Goal: Information Seeking & Learning: Check status

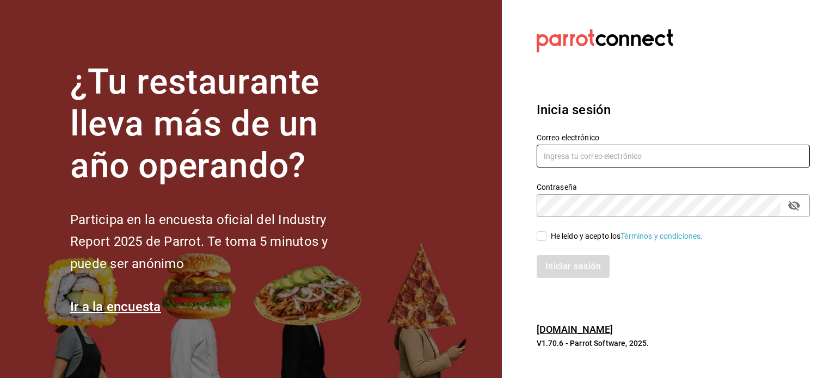
type input "multiuser@pickup.com"
click at [542, 238] on input "He leído y acepto los Términos y condiciones." at bounding box center [542, 236] width 10 height 10
checkbox input "true"
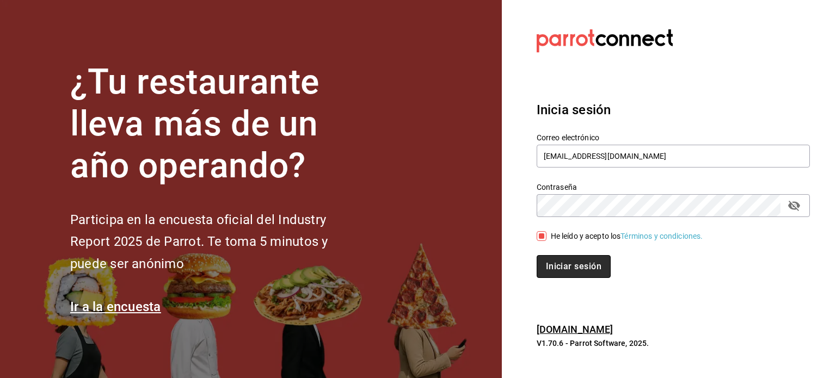
click at [568, 267] on button "Iniciar sesión" at bounding box center [574, 266] width 74 height 23
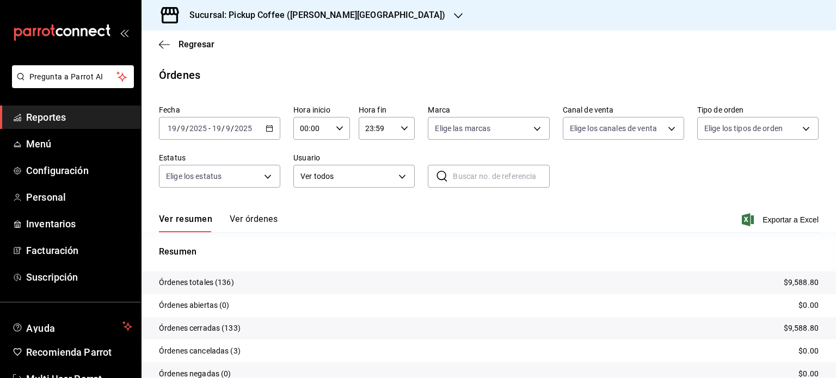
click at [66, 119] on span "Reportes" at bounding box center [79, 117] width 106 height 15
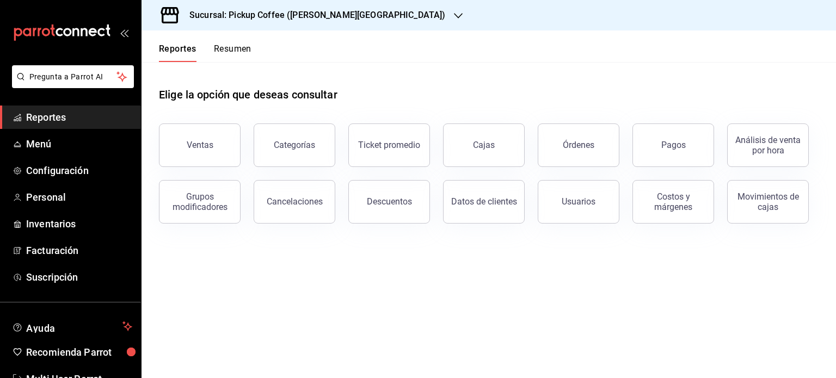
click at [232, 47] on button "Resumen" at bounding box center [233, 53] width 38 height 19
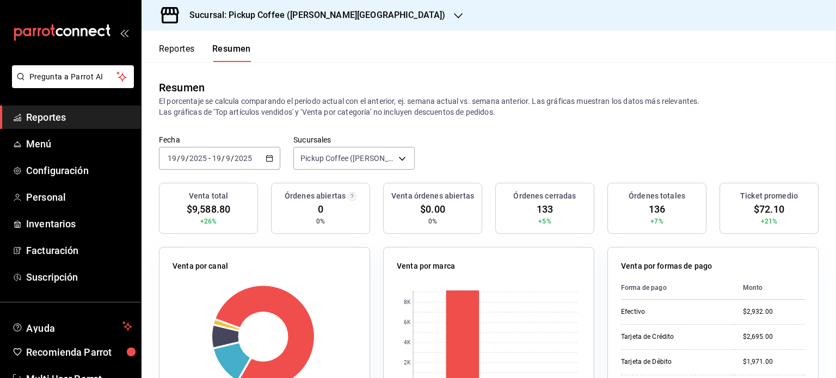
click at [267, 156] on icon "button" at bounding box center [270, 159] width 8 height 8
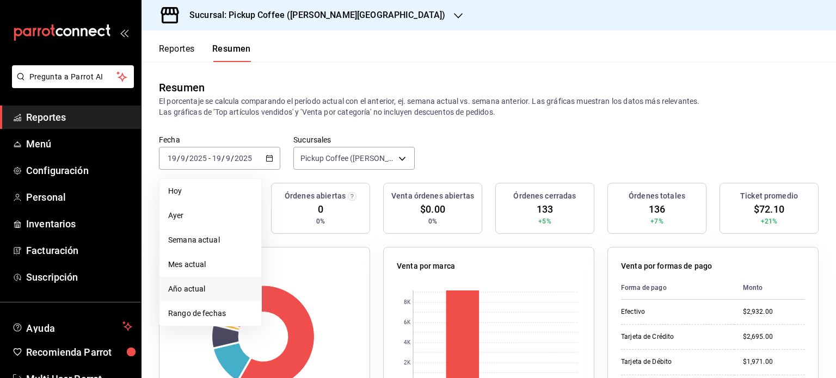
click at [198, 286] on span "Año actual" at bounding box center [210, 289] width 84 height 11
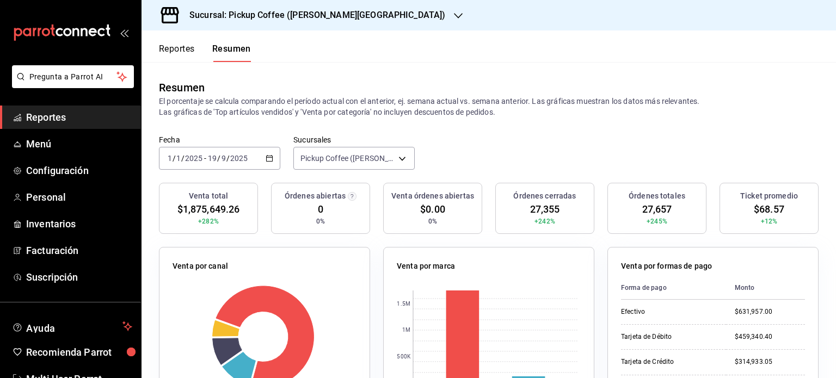
click at [266, 159] on icon "button" at bounding box center [270, 159] width 8 height 8
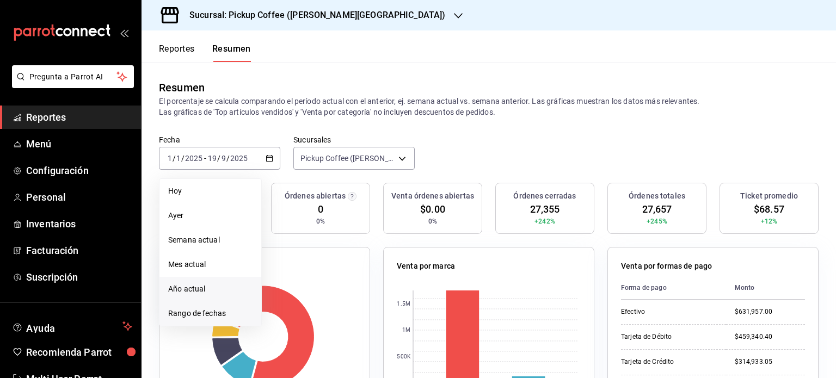
click at [214, 313] on span "Rango de fechas" at bounding box center [210, 313] width 84 height 11
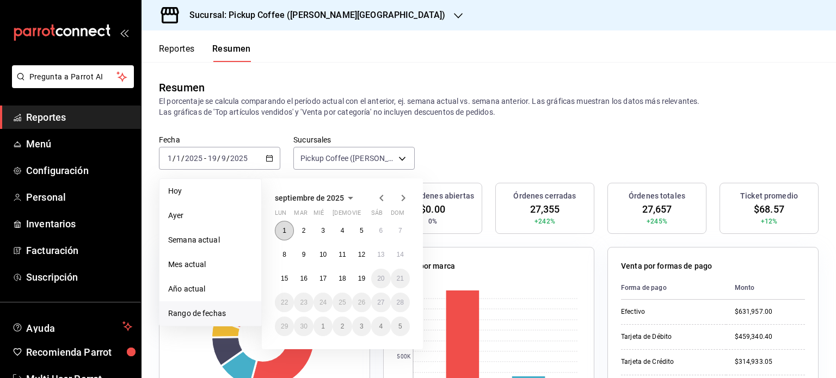
click at [285, 232] on abbr "1" at bounding box center [284, 231] width 4 height 8
click at [343, 279] on abbr "18" at bounding box center [342, 279] width 7 height 8
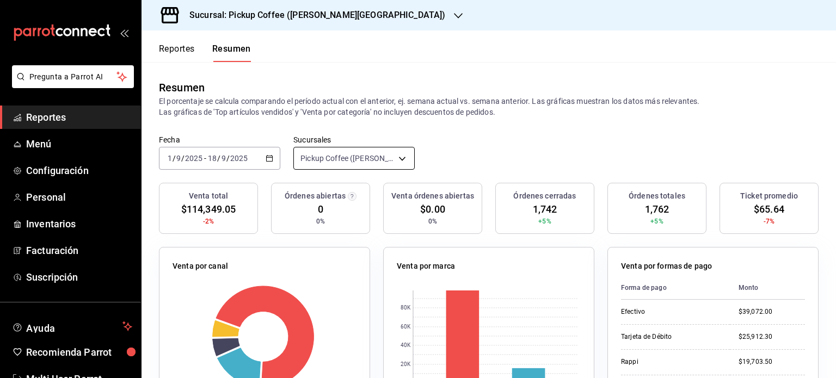
click at [399, 156] on body "Pregunta a Parrot AI Reportes Menú Configuración Personal Inventarios Facturaci…" at bounding box center [418, 189] width 836 height 378
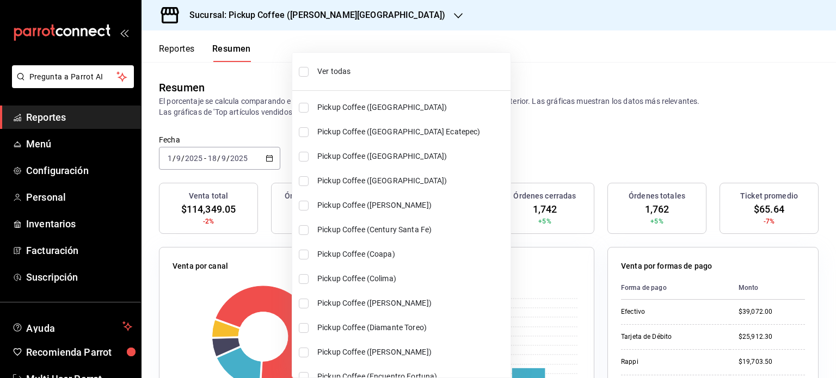
click at [327, 65] on li "Ver todas" at bounding box center [401, 71] width 218 height 29
type input "[object Object],[object Object],[object Object],[object Object],[object Object]…"
checkbox input "true"
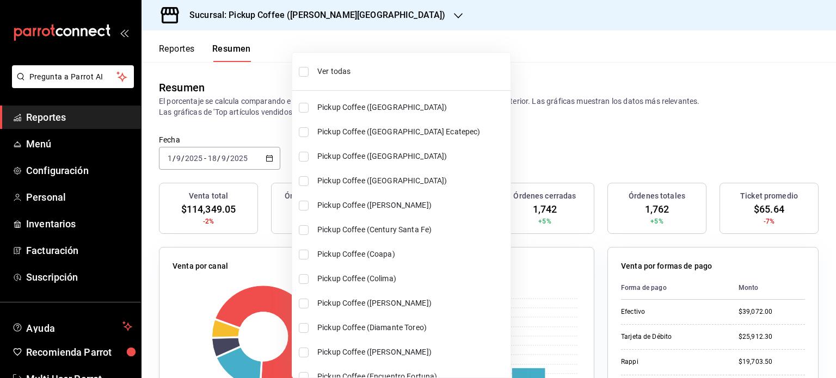
checkbox input "true"
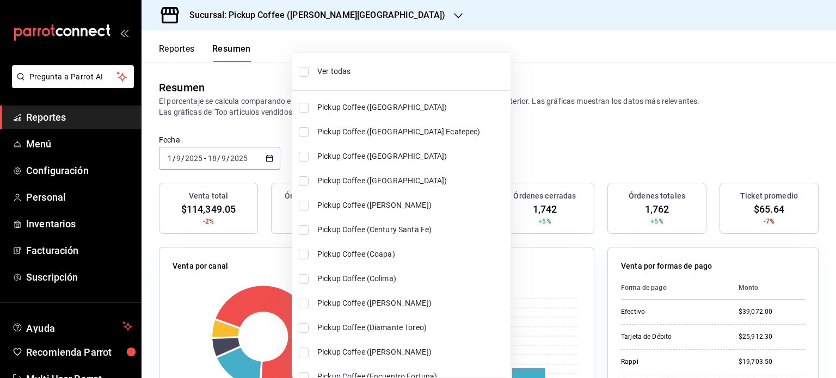
checkbox input "true"
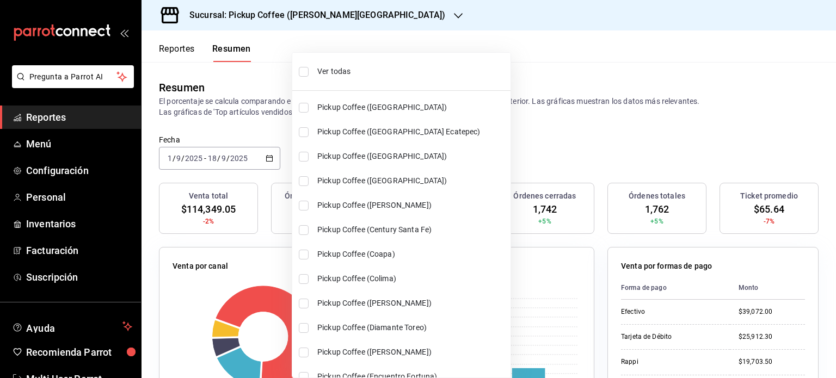
checkbox input "true"
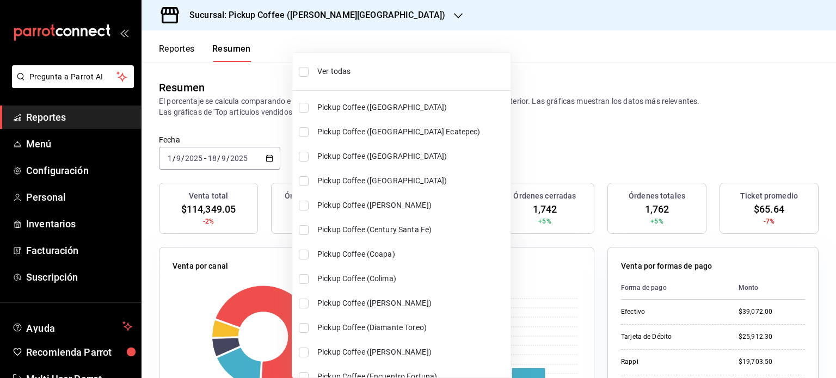
checkbox input "true"
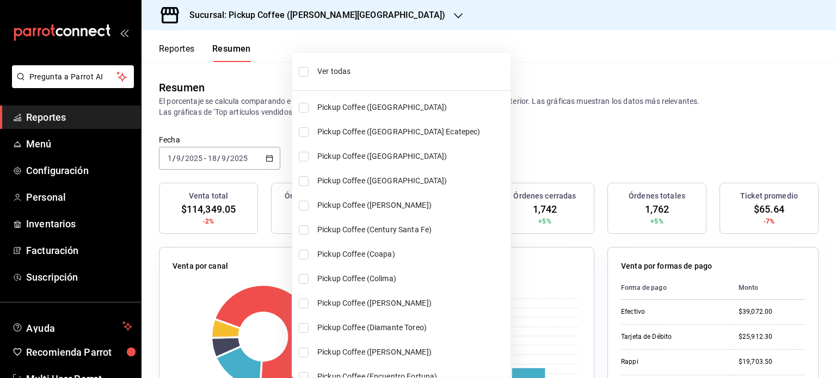
checkbox input "true"
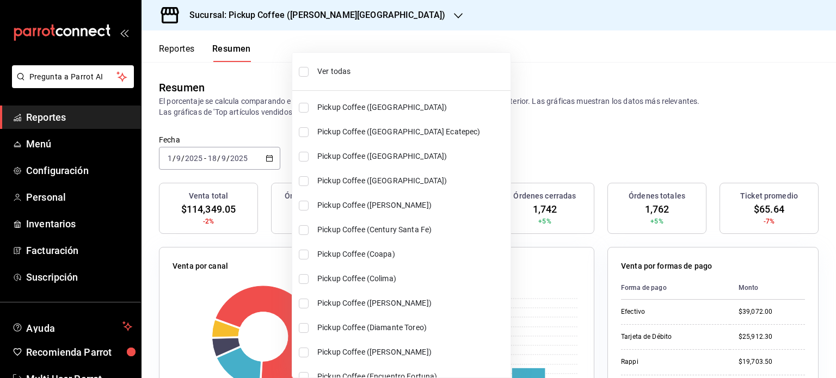
checkbox input "true"
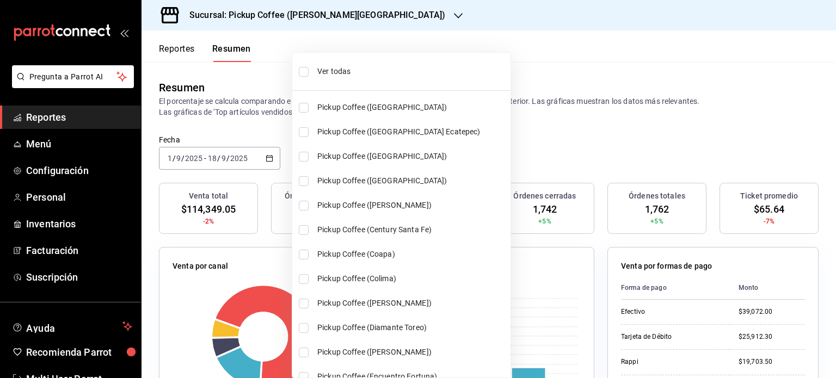
checkbox input "true"
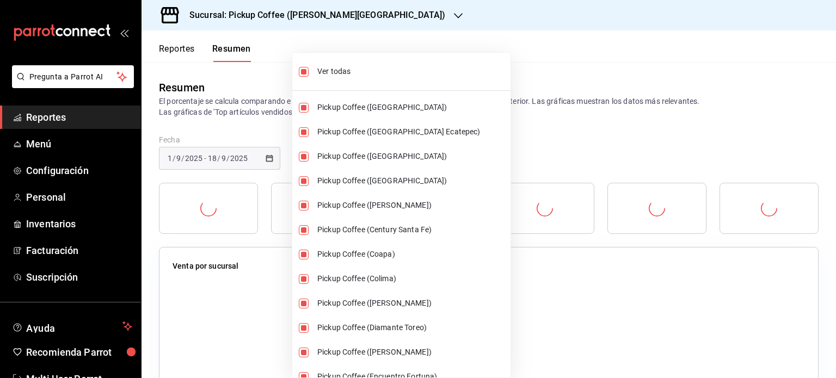
click at [495, 145] on div at bounding box center [418, 189] width 836 height 378
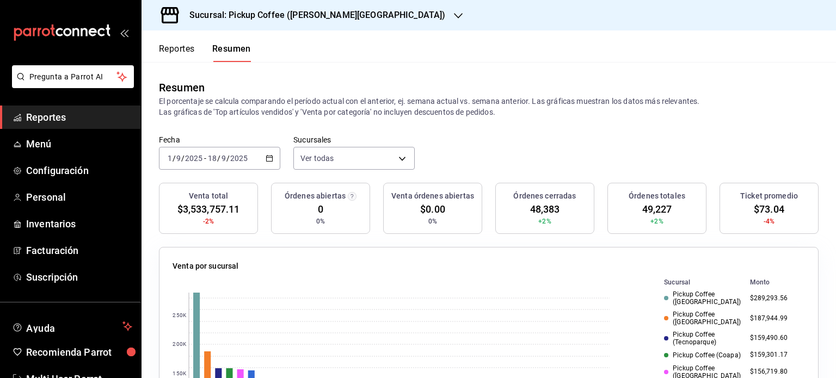
click at [269, 155] on icon "button" at bounding box center [270, 159] width 8 height 8
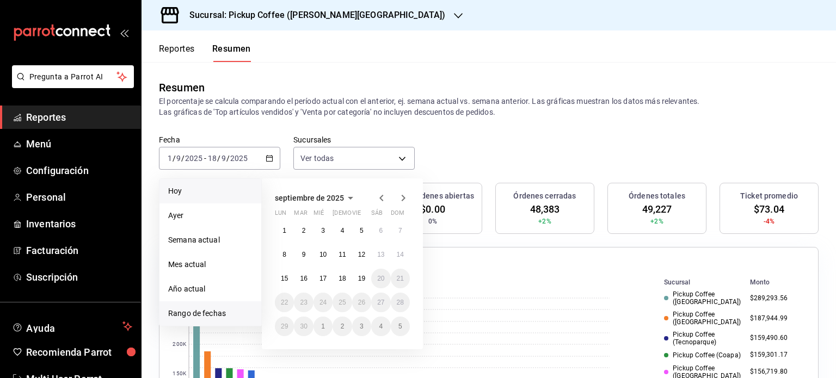
click at [179, 193] on span "Hoy" at bounding box center [210, 191] width 84 height 11
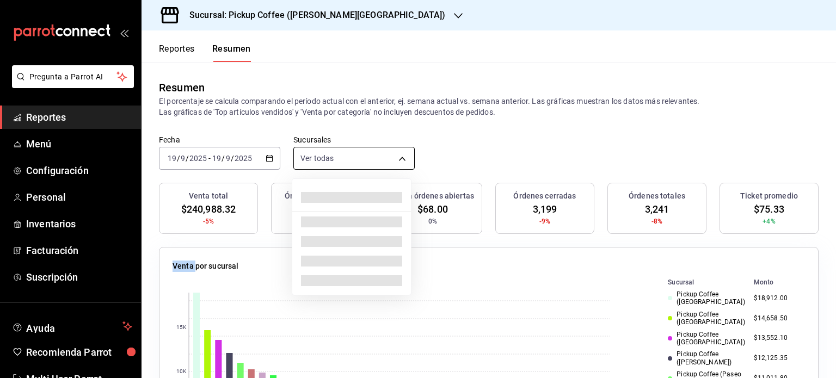
click at [397, 158] on body "Pregunta a Parrot AI Reportes Menú Configuración Personal Inventarios Facturaci…" at bounding box center [418, 189] width 836 height 378
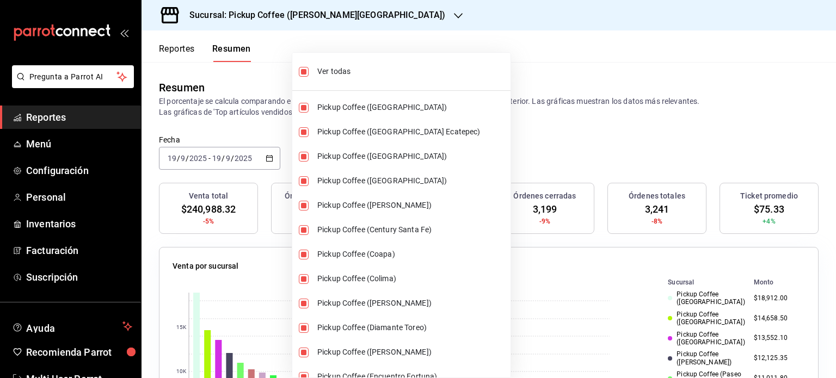
click at [536, 147] on div at bounding box center [418, 189] width 836 height 378
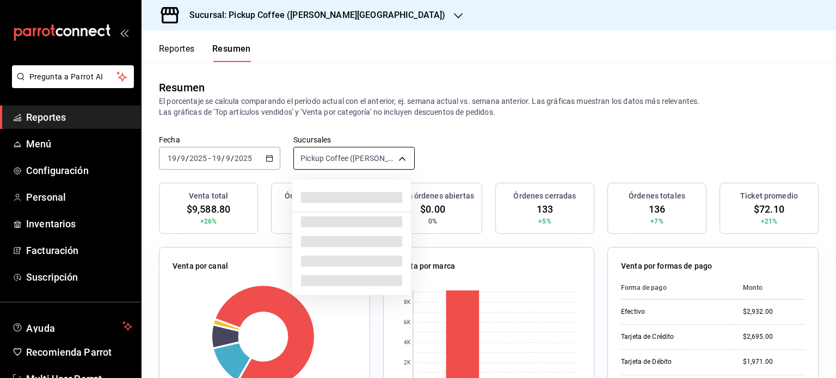
click at [401, 155] on body "Pregunta a Parrot AI Reportes Menú Configuración Personal Inventarios Facturaci…" at bounding box center [418, 189] width 836 height 378
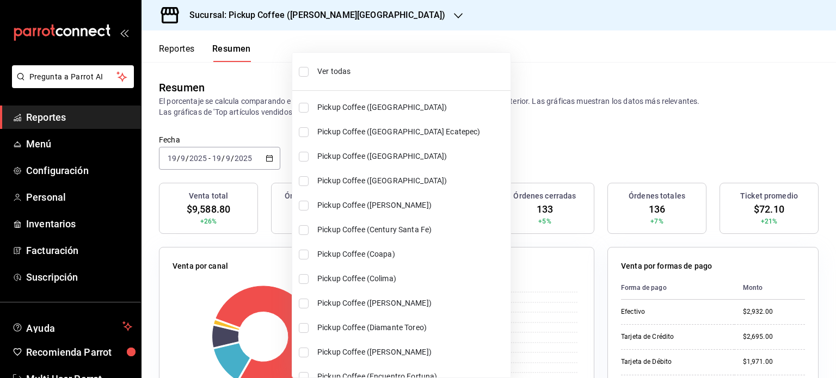
click at [336, 77] on li "Ver todas" at bounding box center [401, 71] width 218 height 29
type input "[object Object],[object Object],[object Object],[object Object],[object Object]…"
checkbox input "true"
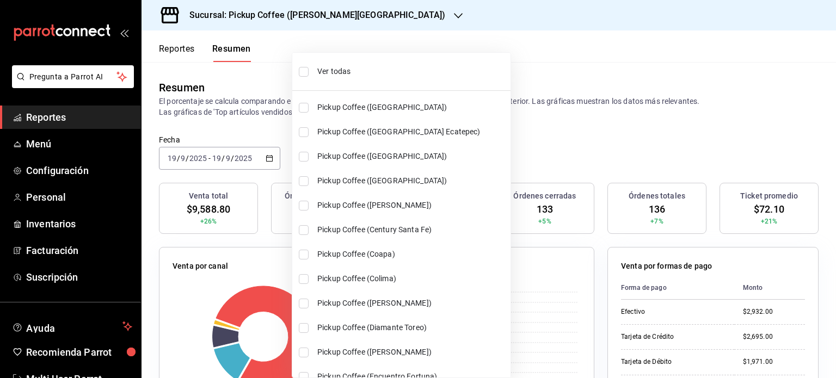
checkbox input "true"
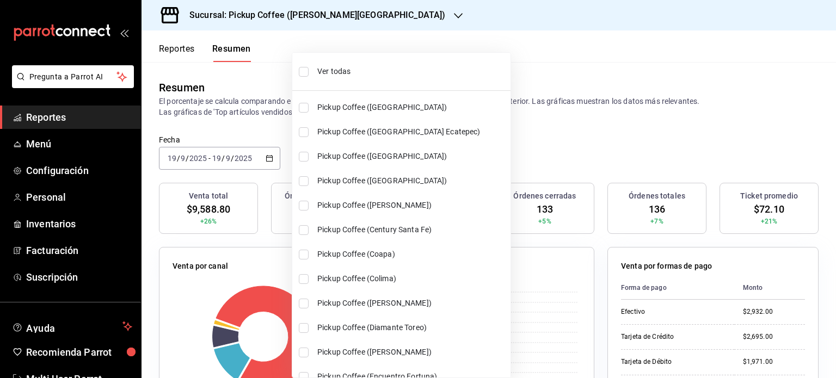
checkbox input "true"
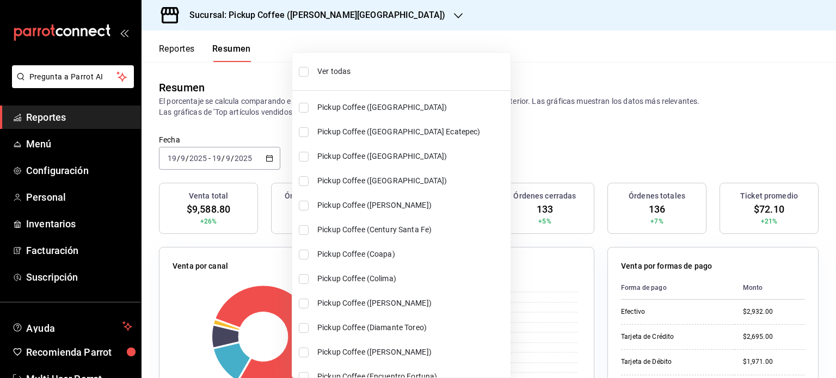
checkbox input "true"
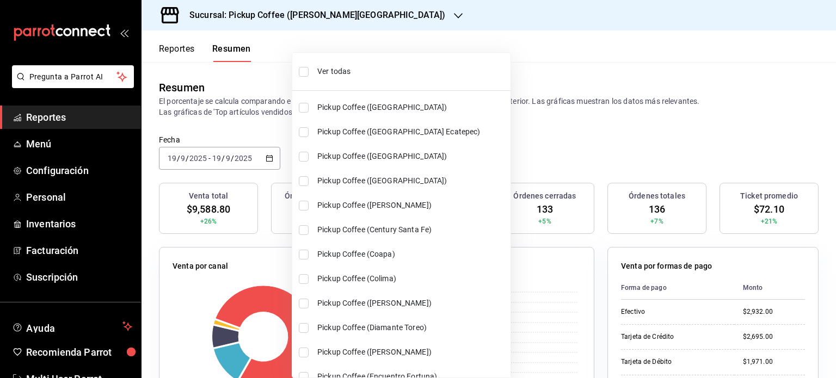
checkbox input "true"
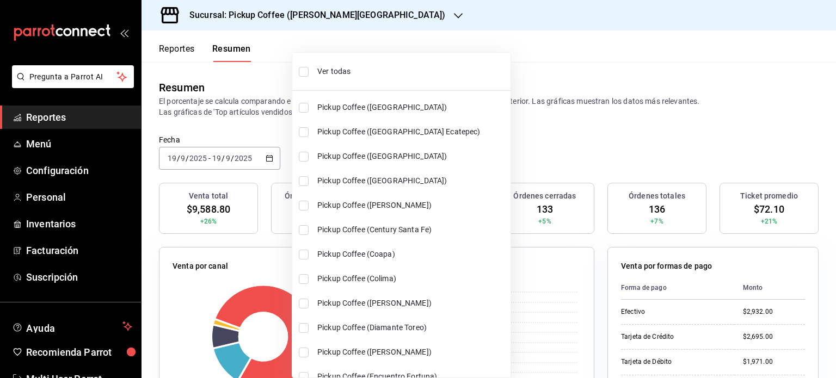
checkbox input "true"
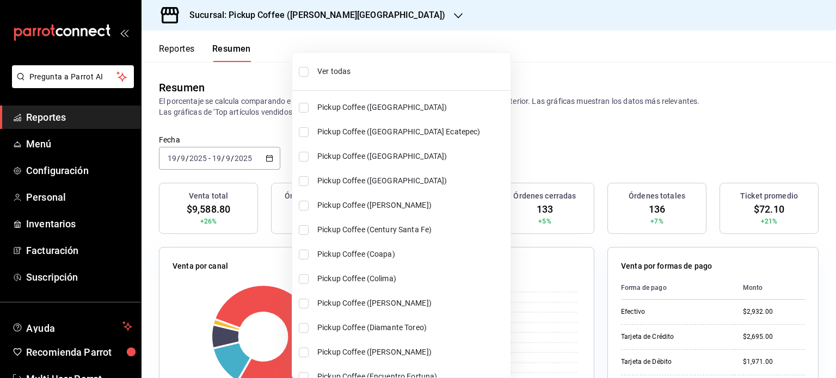
checkbox input "true"
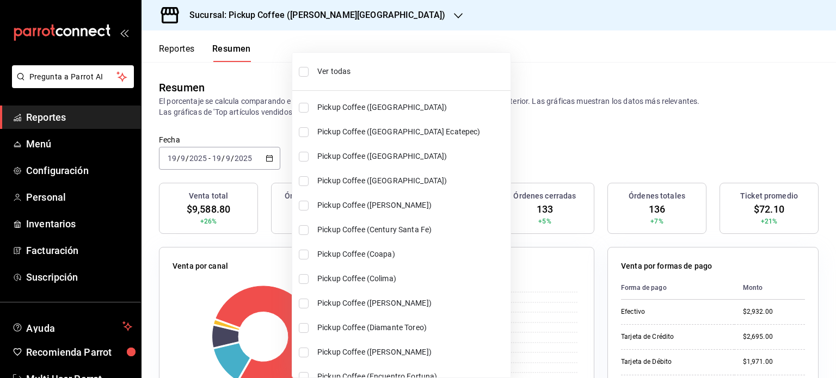
checkbox input "true"
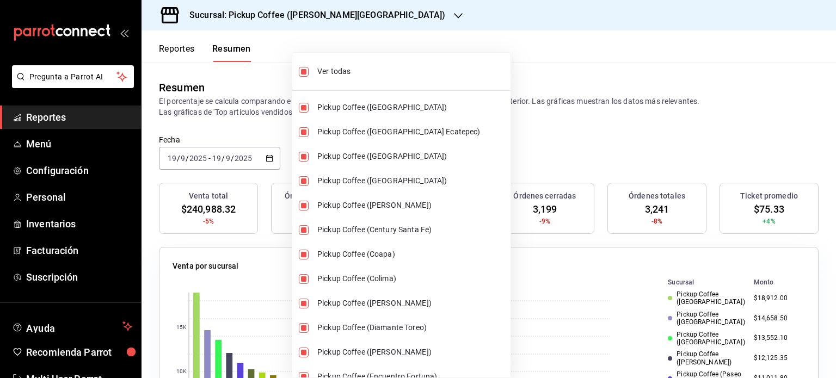
click at [505, 143] on div at bounding box center [418, 189] width 836 height 378
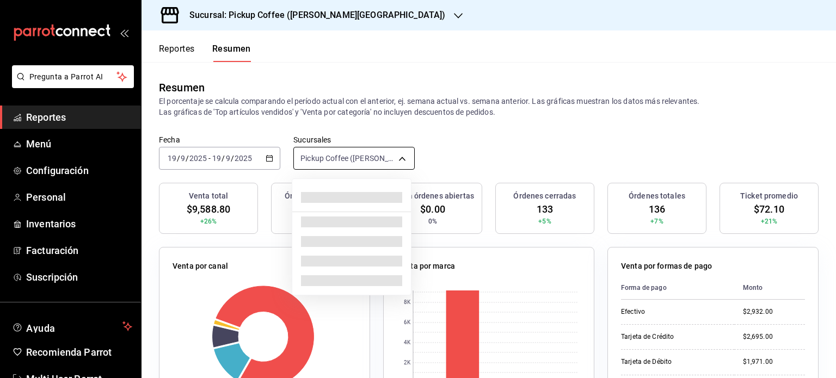
click at [398, 158] on body "Pregunta a Parrot AI Reportes Menú Configuración Personal Inventarios Facturaci…" at bounding box center [418, 189] width 836 height 378
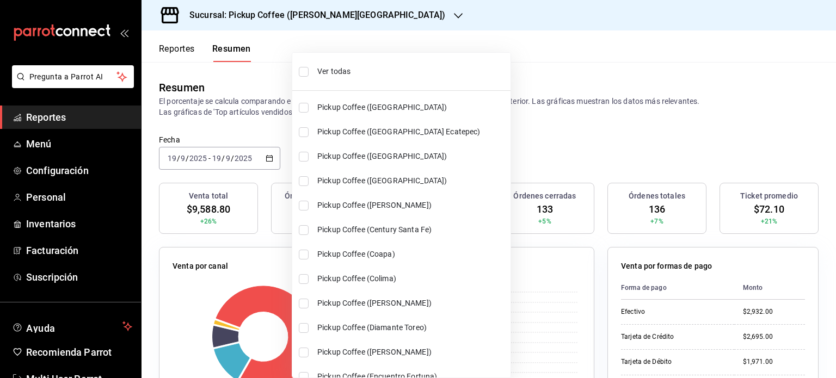
click at [336, 71] on span "Ver todas" at bounding box center [411, 71] width 189 height 11
type input "[object Object],[object Object],[object Object],[object Object],[object Object]…"
checkbox input "true"
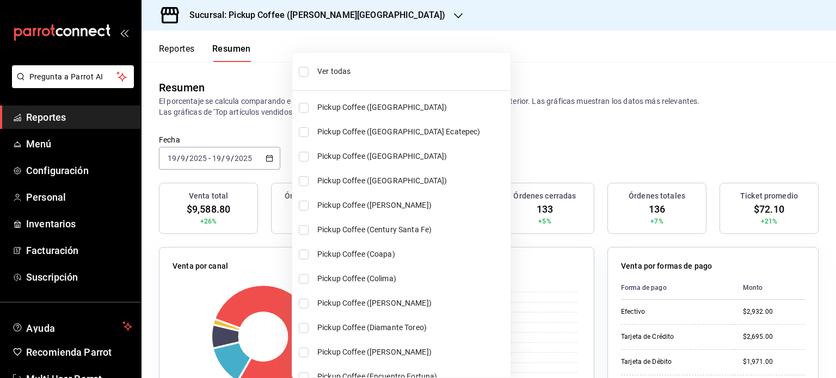
checkbox input "true"
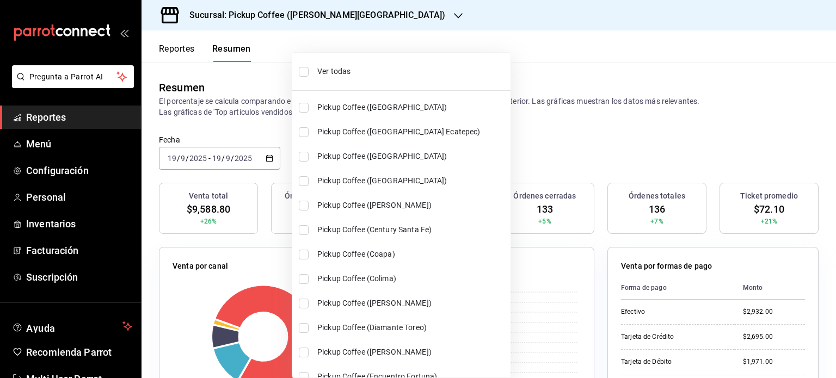
checkbox input "true"
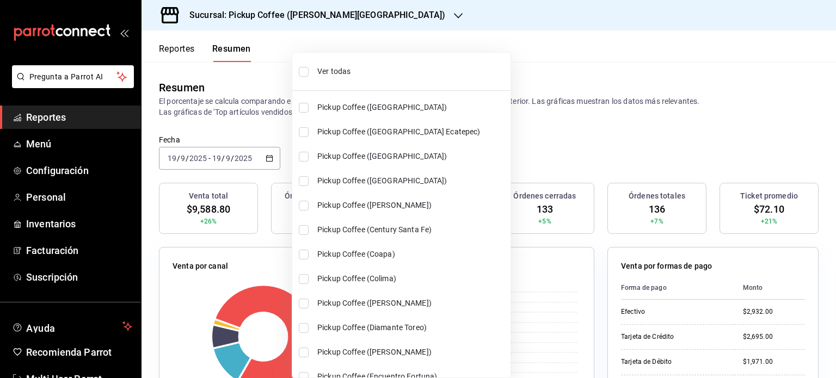
checkbox input "true"
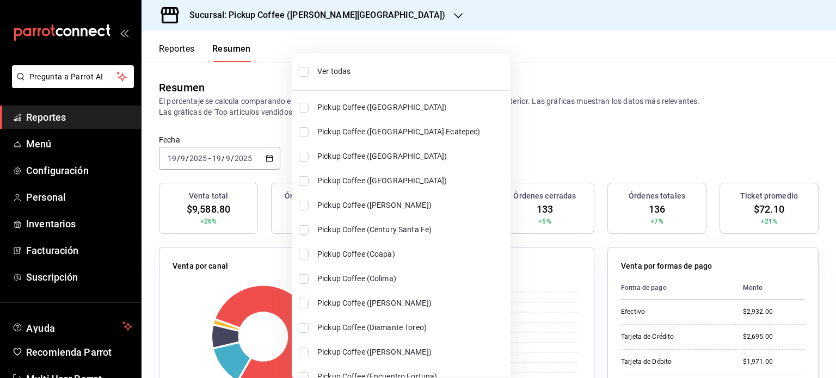
checkbox input "true"
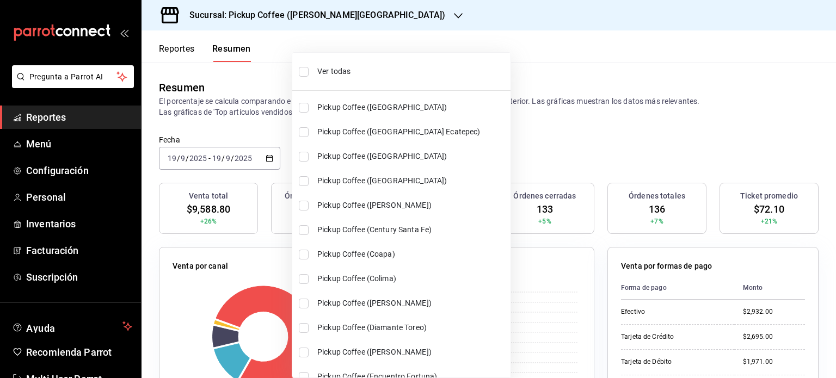
checkbox input "true"
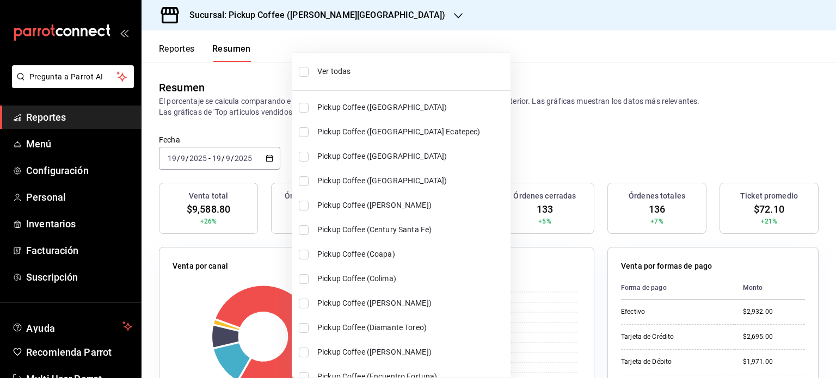
checkbox input "true"
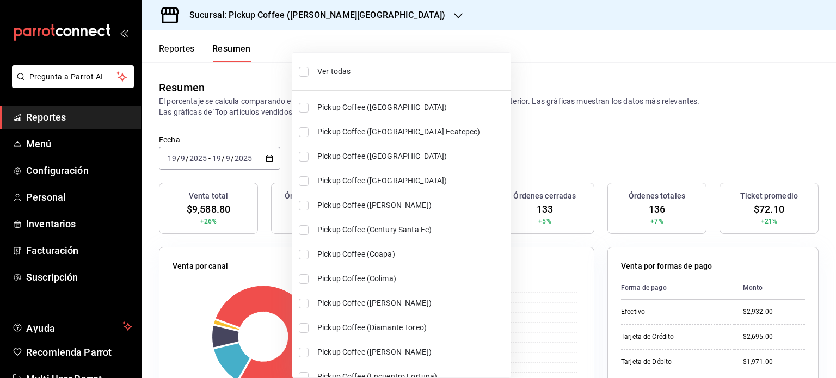
checkbox input "true"
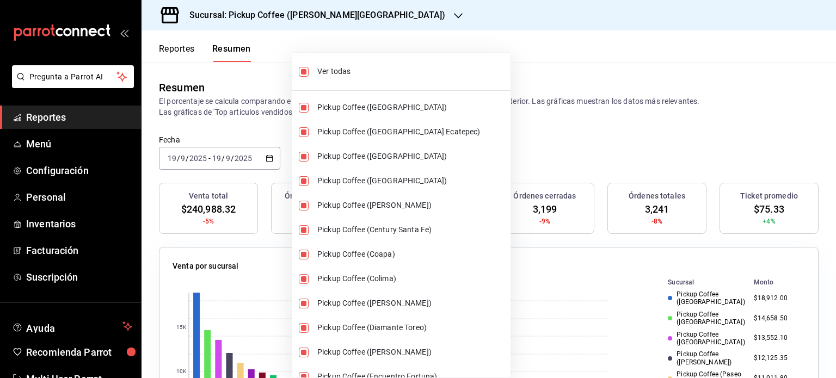
click at [517, 140] on div at bounding box center [418, 189] width 836 height 378
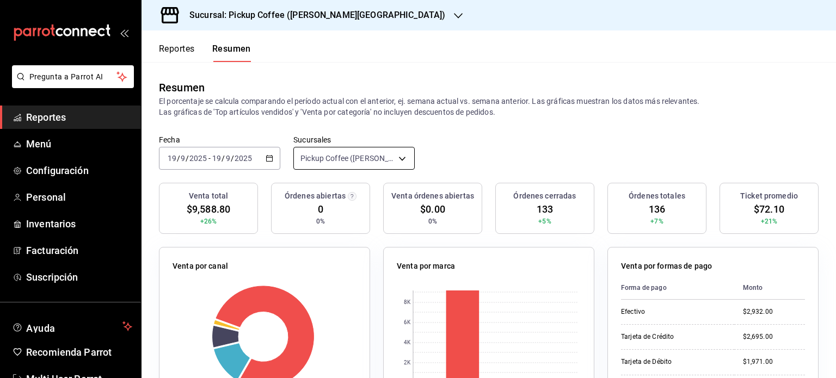
click at [399, 158] on body "Pregunta a Parrot AI Reportes Menú Configuración Personal Inventarios Facturaci…" at bounding box center [418, 189] width 836 height 378
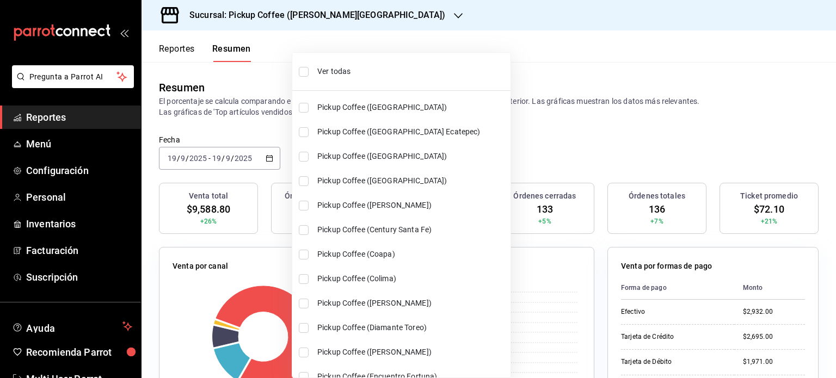
click at [330, 70] on span "Ver todas" at bounding box center [411, 71] width 189 height 11
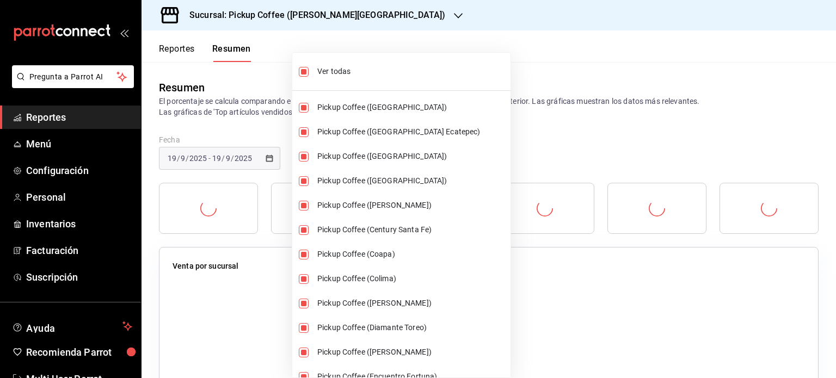
type input "[object Object],[object Object],[object Object],[object Object],[object Object]…"
checkbox input "true"
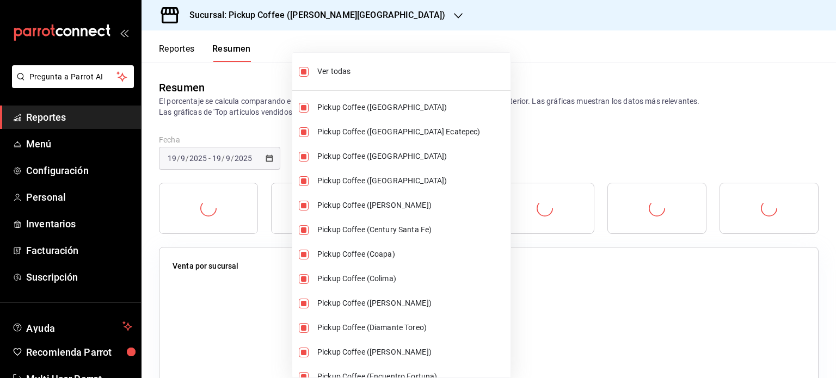
checkbox input "true"
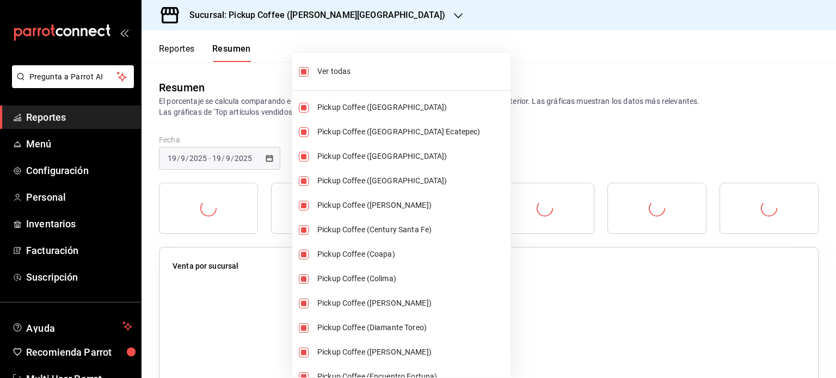
checkbox input "true"
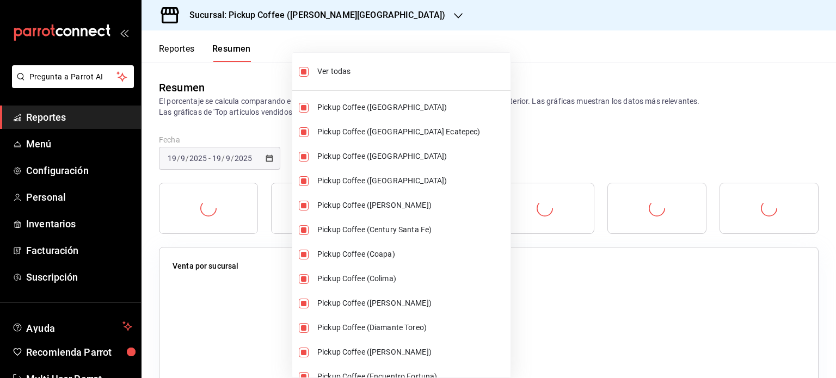
checkbox input "true"
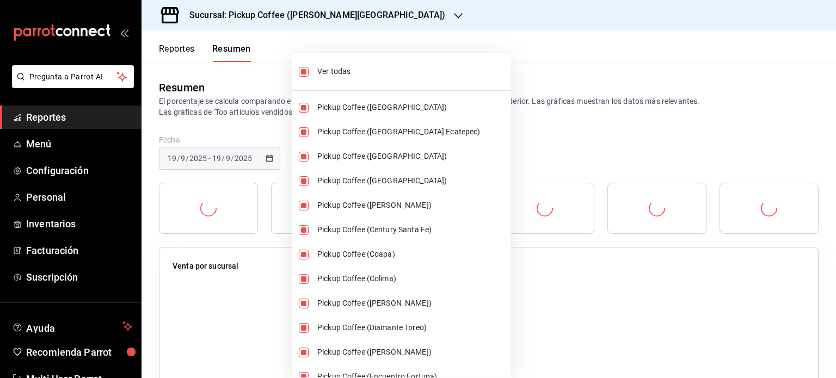
checkbox input "true"
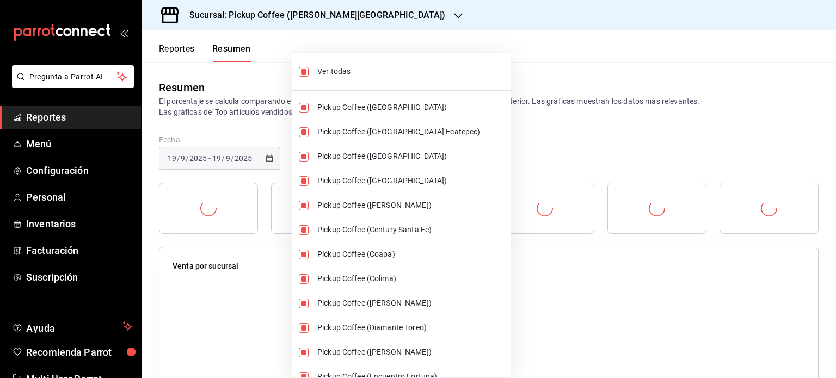
checkbox input "true"
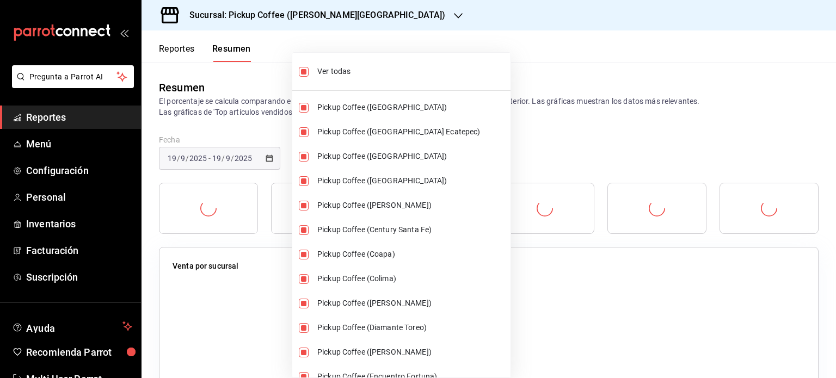
checkbox input "true"
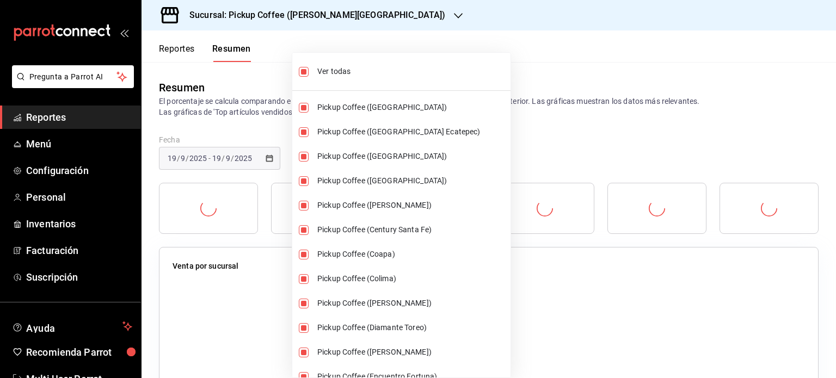
checkbox input "true"
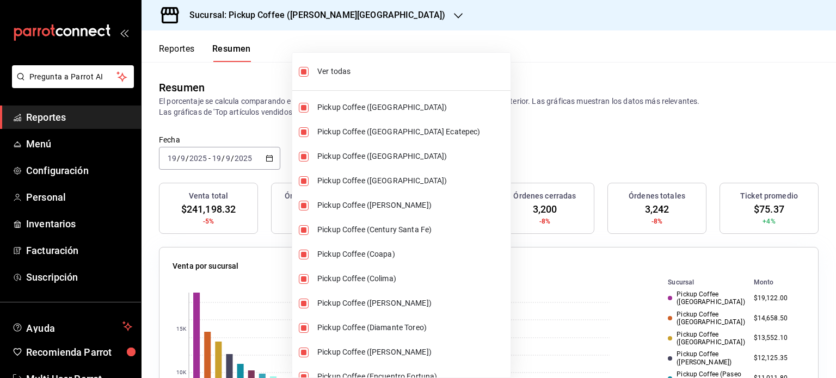
click at [503, 133] on div at bounding box center [418, 189] width 836 height 378
